Goal: Task Accomplishment & Management: Manage account settings

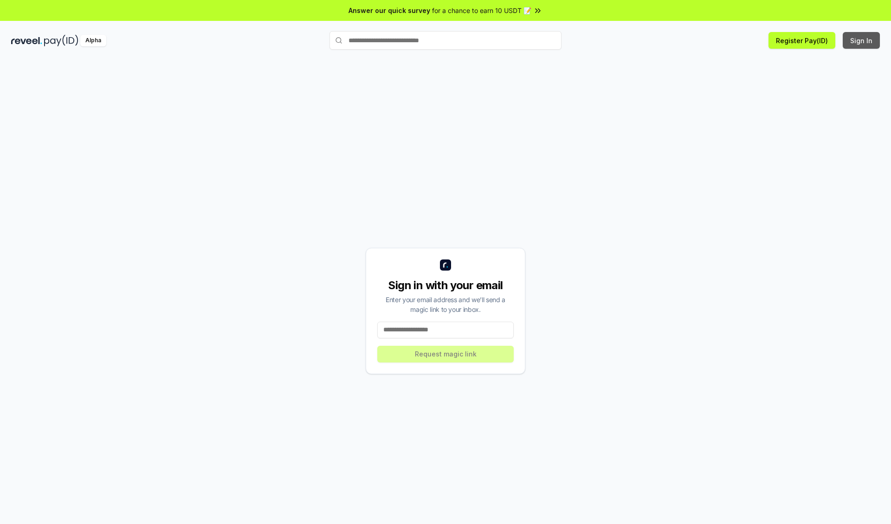
click at [862, 40] on button "Sign In" at bounding box center [861, 40] width 37 height 17
type input "**********"
click at [446, 354] on button "Request magic link" at bounding box center [445, 354] width 137 height 17
